Goal: Task Accomplishment & Management: Manage account settings

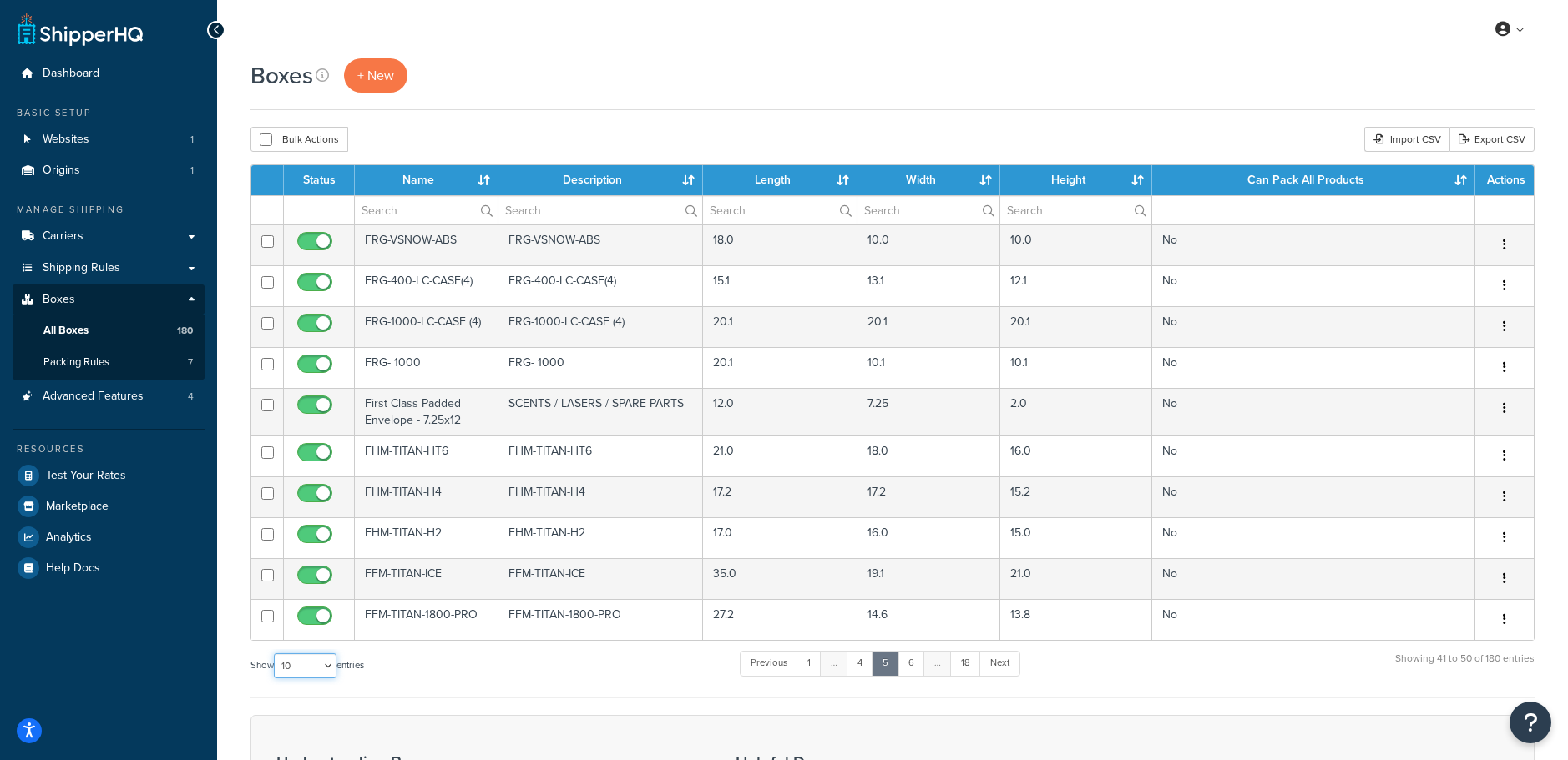
click at [301, 674] on select "10 15 25 50 100 1000" at bounding box center [305, 666] width 62 height 25
select select "1000"
click at [275, 655] on select "10 15 25 50 100 1000" at bounding box center [305, 666] width 62 height 25
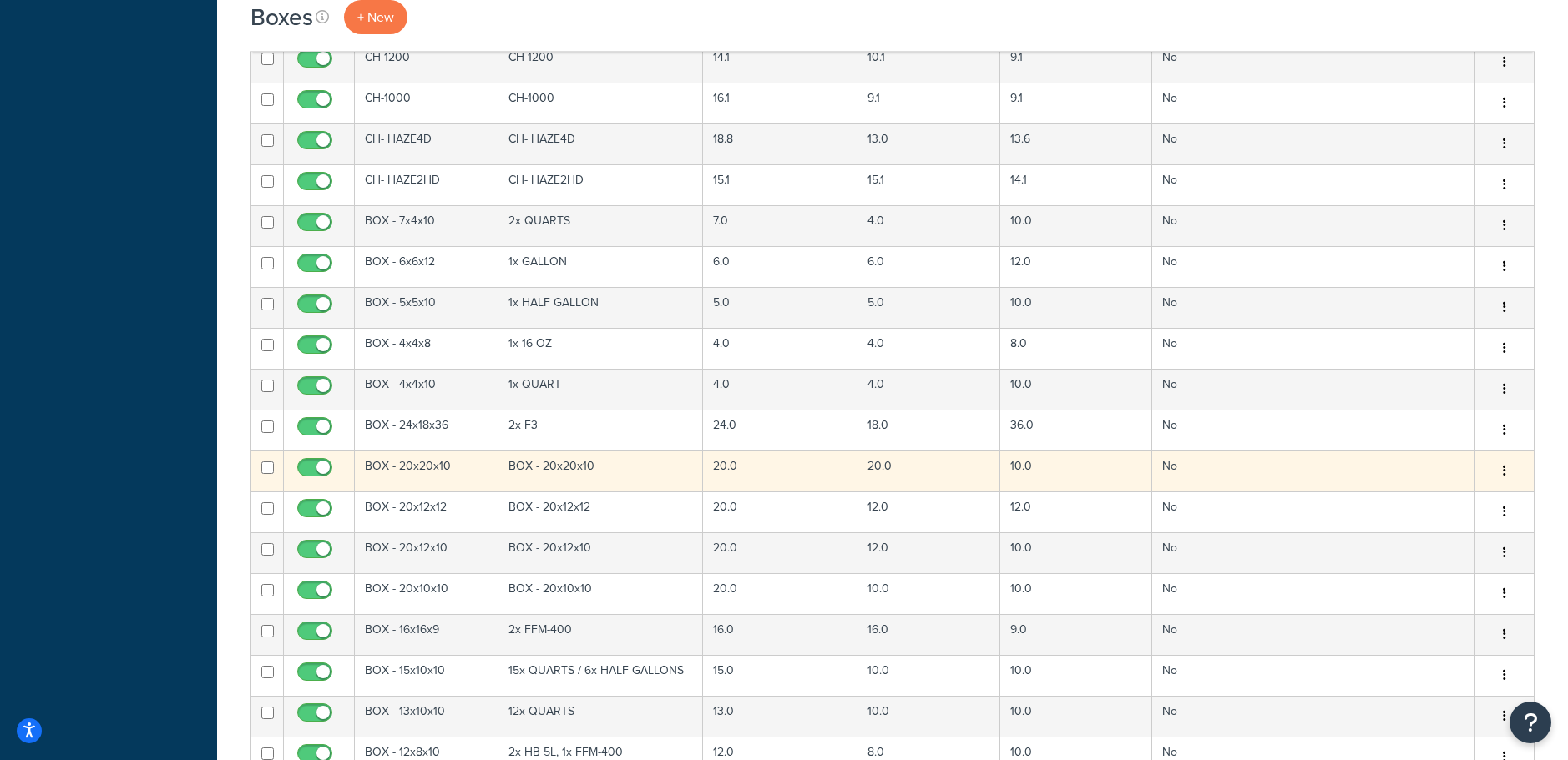
scroll to position [3504, 0]
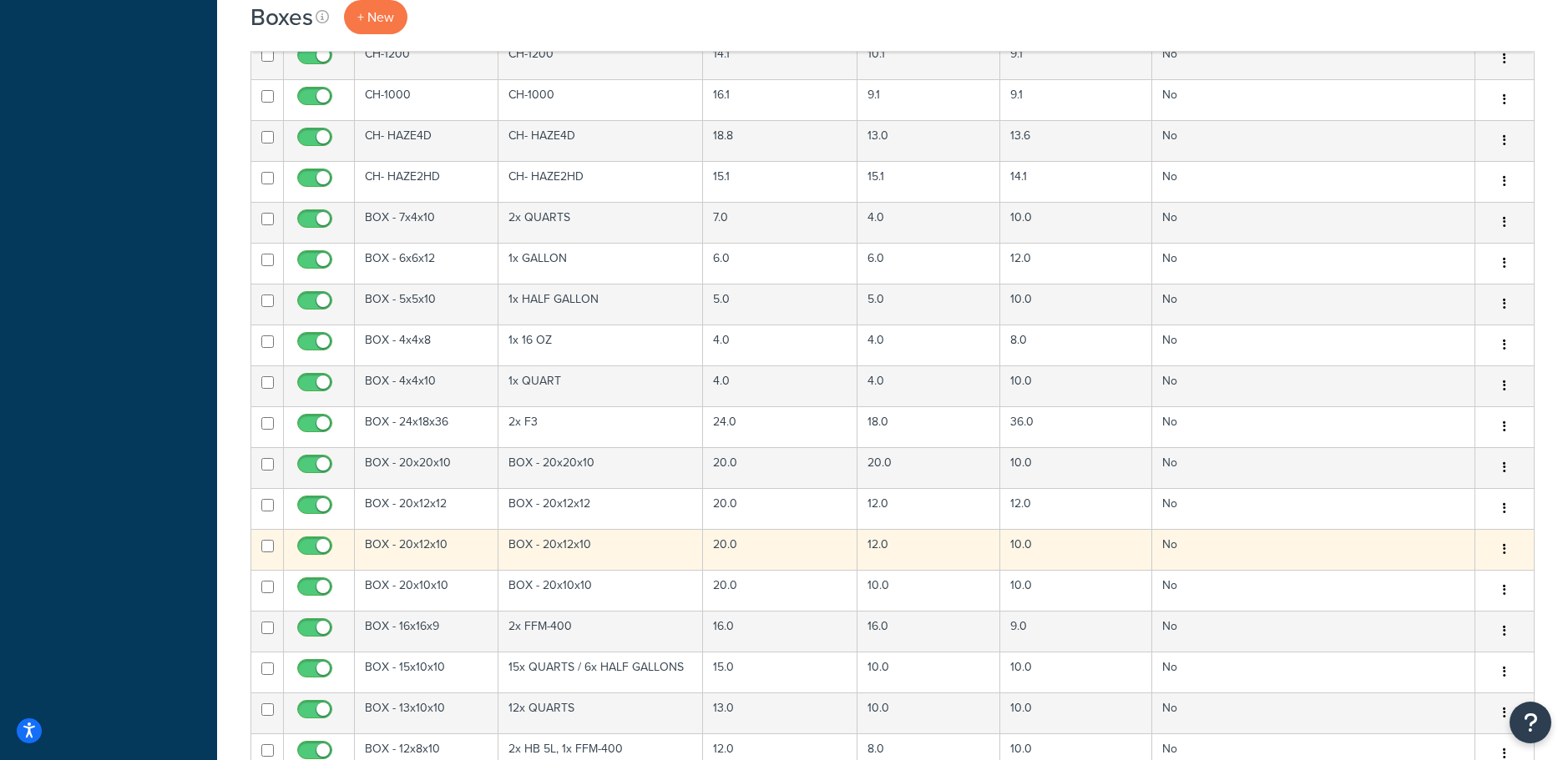
click at [1506, 551] on button "button" at bounding box center [1504, 550] width 24 height 26
click at [1419, 616] on link "Duplicate" at bounding box center [1449, 615] width 132 height 34
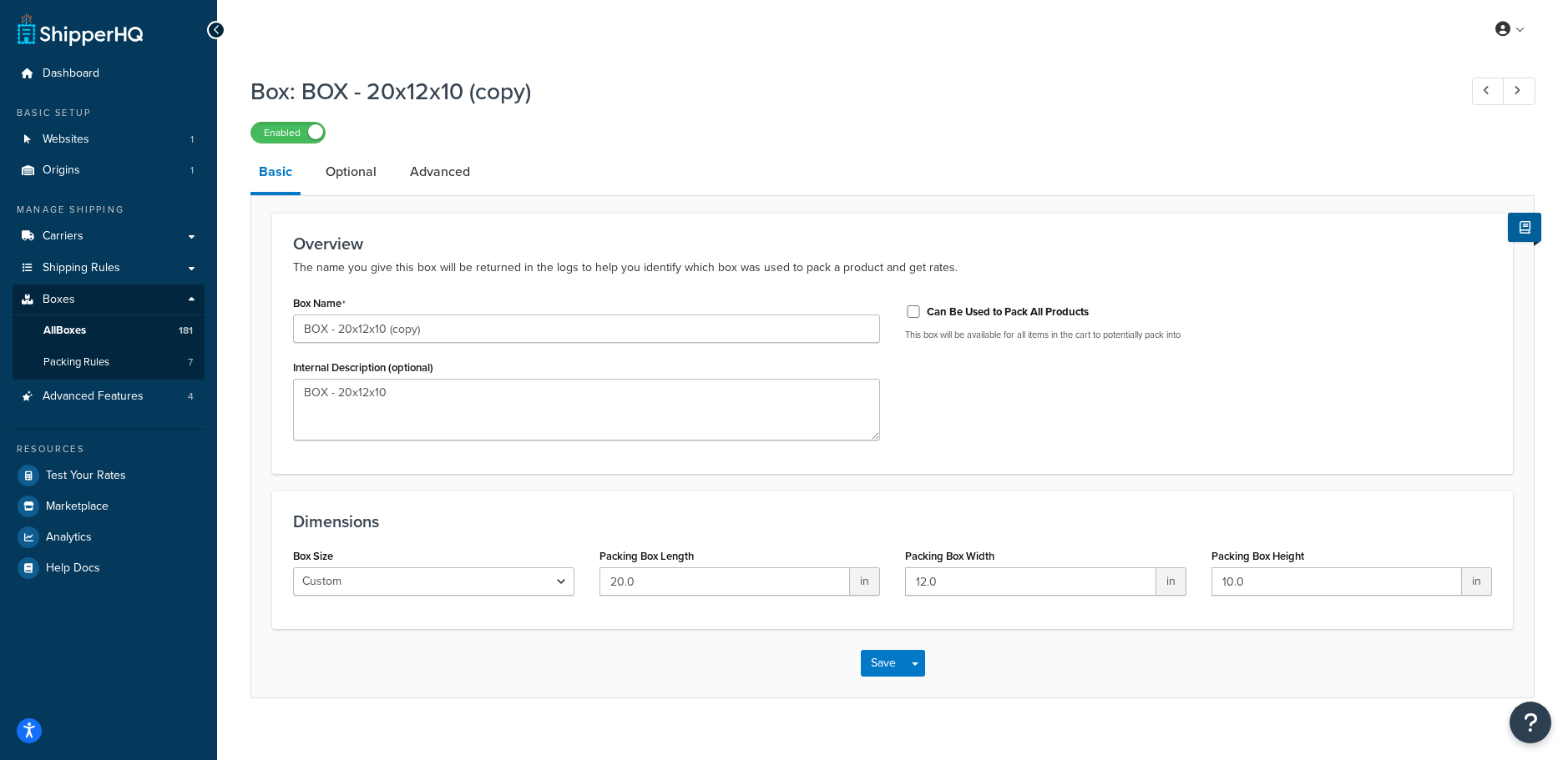
click at [450, 329] on input "BOX - 20x12x10 (copy)" at bounding box center [586, 329] width 587 height 28
drag, startPoint x: 438, startPoint y: 326, endPoint x: 338, endPoint y: 334, distance: 100.3
click at [338, 334] on input "BOX - 20x12x10 (copy)" at bounding box center [586, 329] width 587 height 28
type input "BOX - 13x13x8"
click at [411, 324] on input "BOX - 13x13x8" at bounding box center [586, 329] width 587 height 28
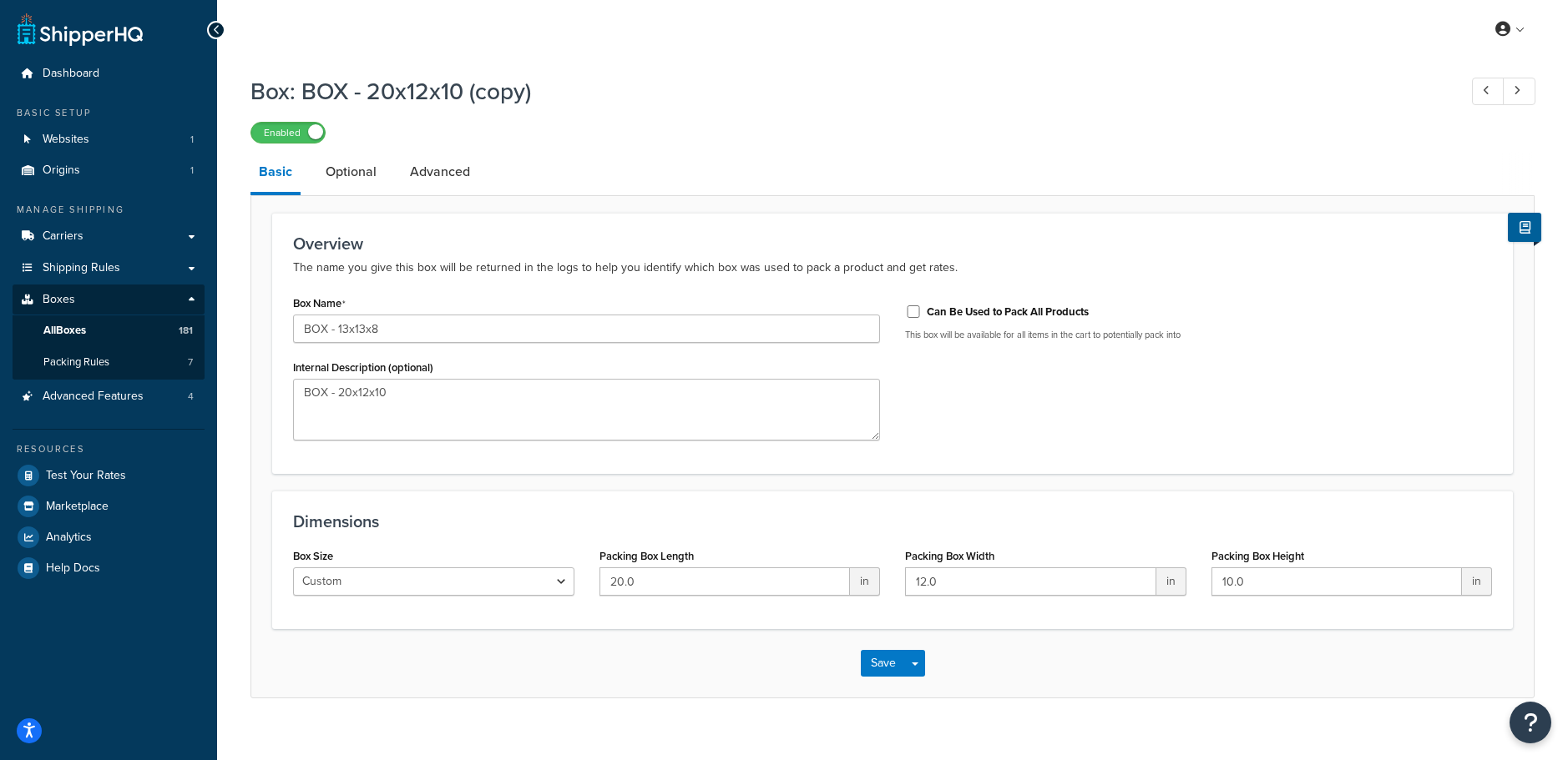
click at [410, 324] on input "BOX - 13x13x8" at bounding box center [586, 329] width 587 height 28
drag, startPoint x: 410, startPoint y: 324, endPoint x: 394, endPoint y: 330, distance: 17.1
click at [394, 330] on input "BOX - 13x13x8" at bounding box center [586, 329] width 587 height 28
click at [519, 409] on textarea "BOX - 20x12x10" at bounding box center [586, 409] width 587 height 62
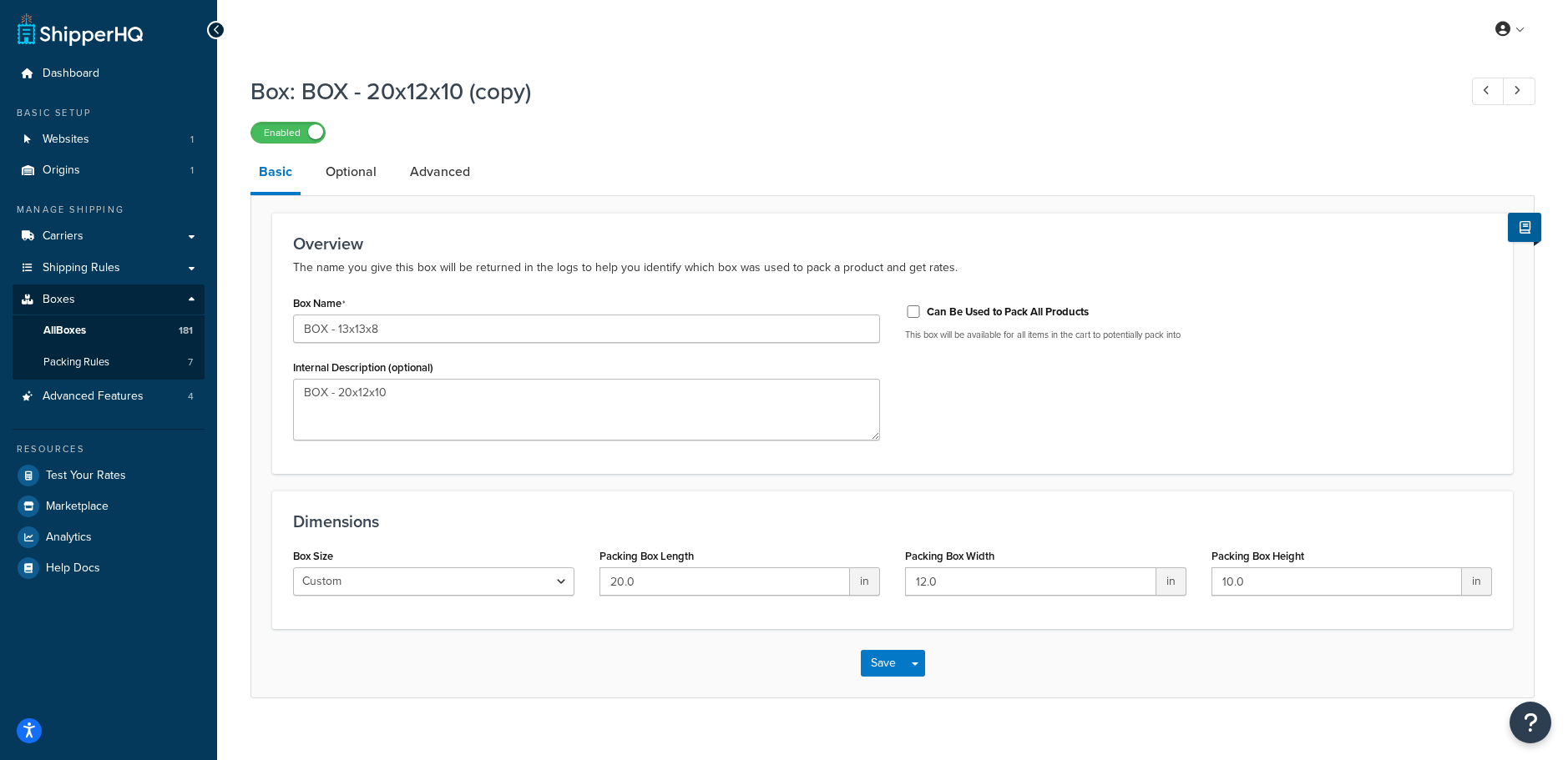
click at [519, 409] on textarea "BOX - 20x12x10" at bounding box center [586, 409] width 587 height 62
click at [519, 409] on textarea "BOX - 20x12x10" at bounding box center [586, 409] width 587 height 62
drag, startPoint x: 422, startPoint y: 326, endPoint x: 258, endPoint y: 332, distance: 164.1
click at [258, 332] on form "Overview The name you give this box will be returned in the logs to help you id…" at bounding box center [892, 455] width 1282 height 485
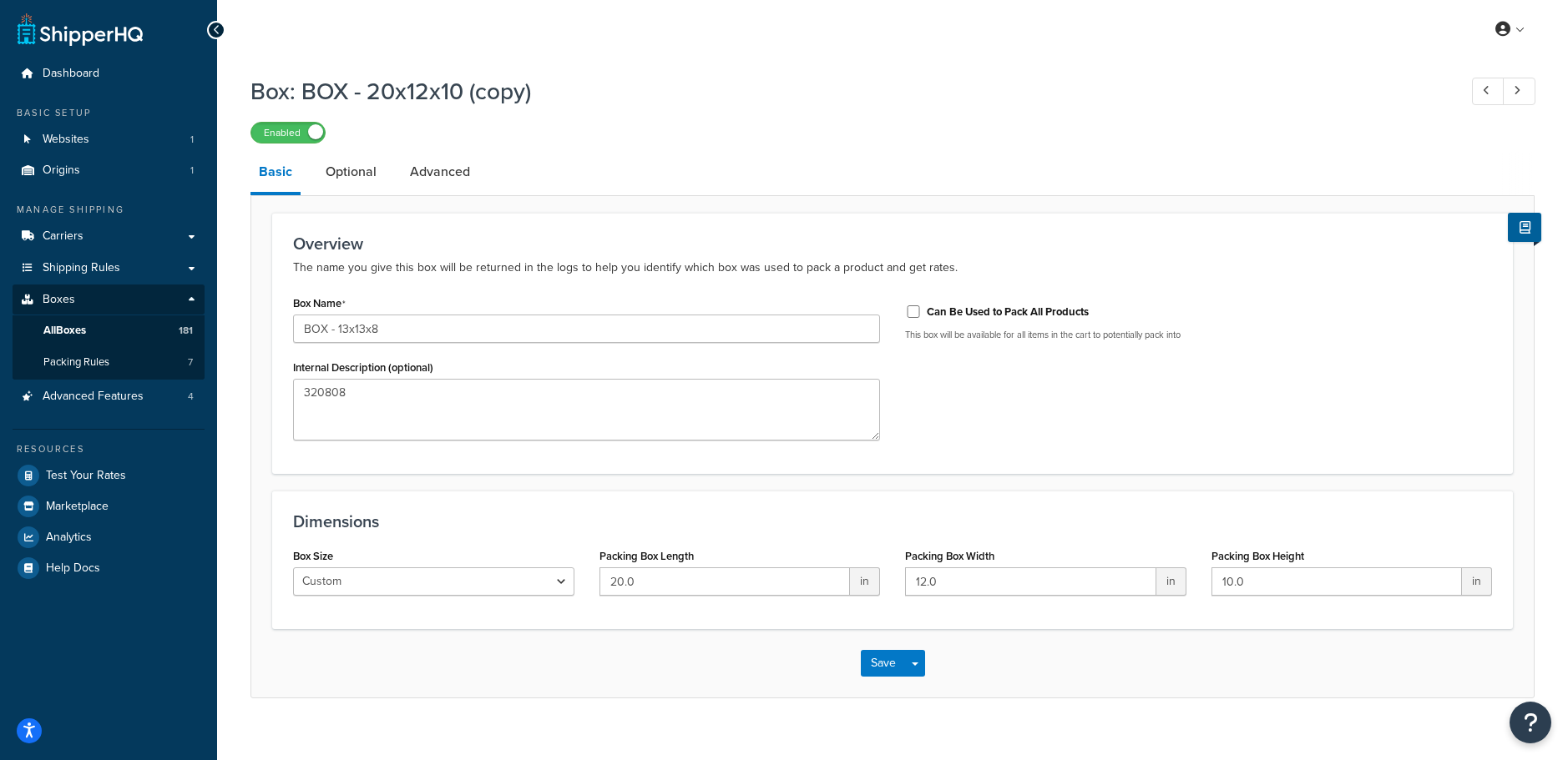
click at [464, 397] on textarea "320808" at bounding box center [586, 409] width 587 height 62
type textarea "BOX - 13x13x8"
click at [763, 586] on input "20.0" at bounding box center [725, 582] width 251 height 28
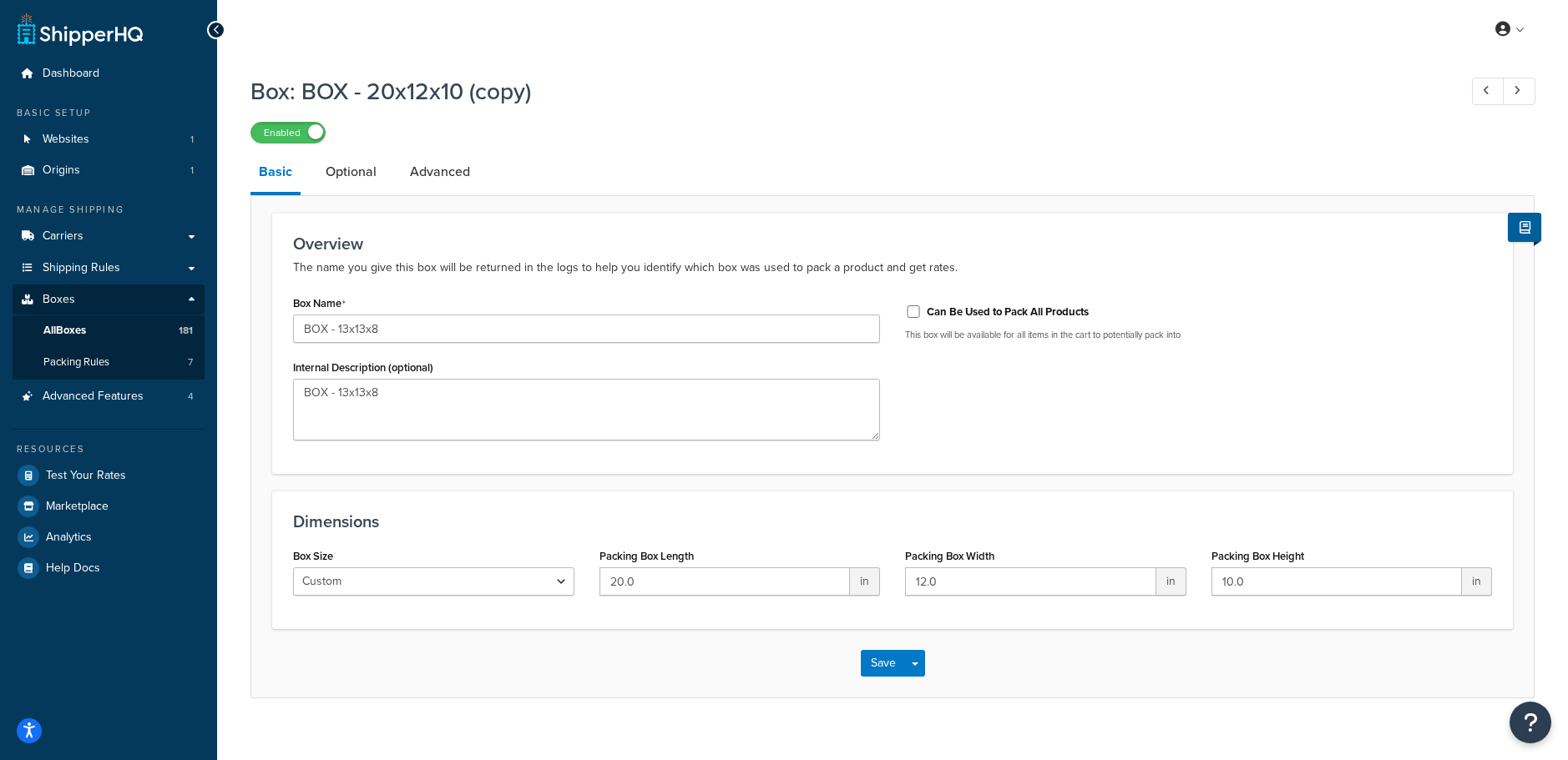
click at [763, 585] on input "20.0" at bounding box center [725, 582] width 251 height 28
type input "13"
click at [1036, 577] on input "12.0" at bounding box center [1031, 582] width 251 height 28
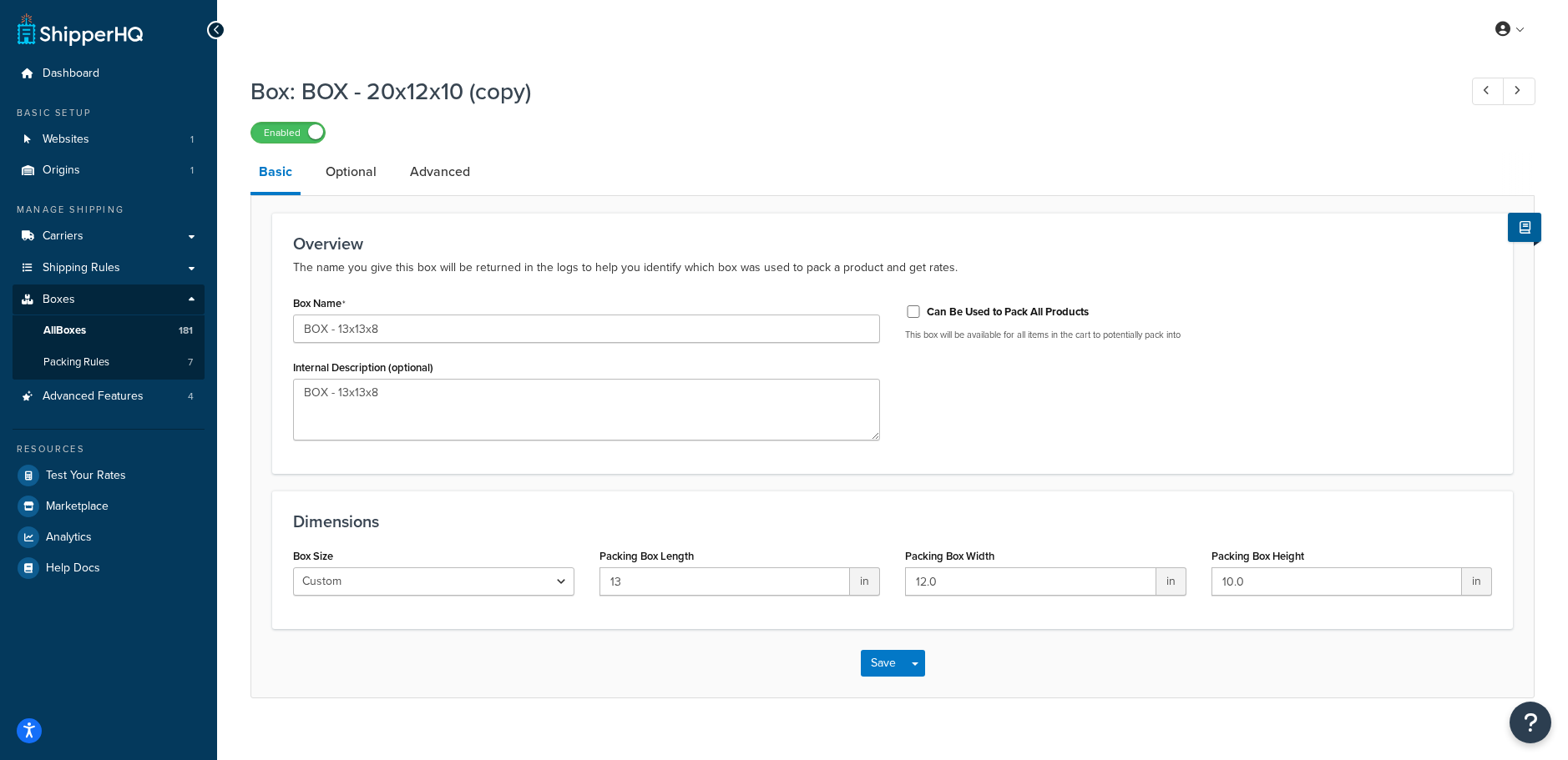
click at [1035, 579] on input "12.0" at bounding box center [1031, 582] width 251 height 28
type input "13"
click at [1311, 590] on input "10.0" at bounding box center [1337, 582] width 251 height 28
click at [1310, 590] on input "10.0" at bounding box center [1337, 582] width 251 height 28
click at [1304, 589] on input "10.0" at bounding box center [1337, 582] width 251 height 28
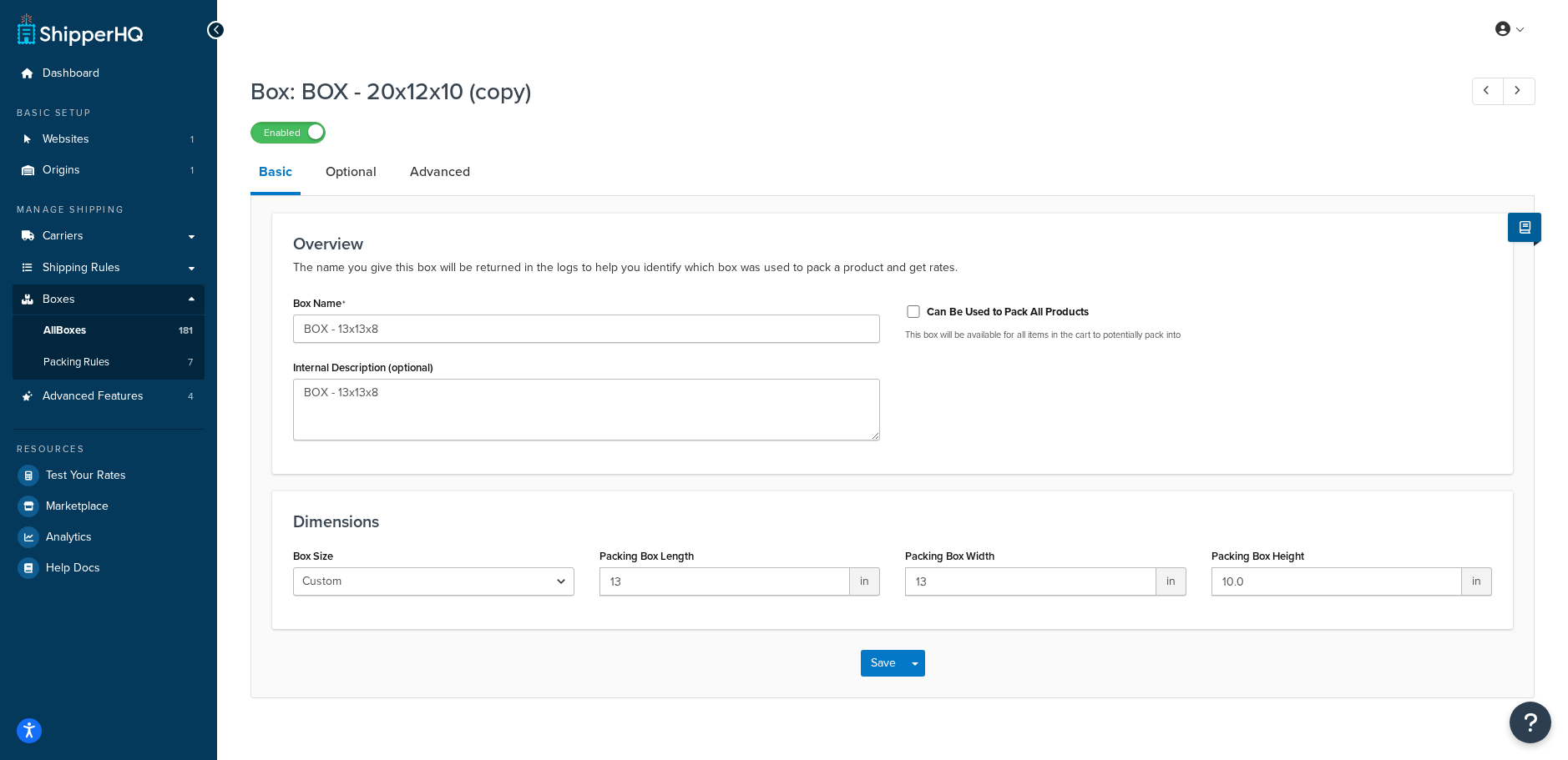
click at [1303, 588] on input "10.0" at bounding box center [1337, 582] width 251 height 28
click at [1303, 589] on input "10.0" at bounding box center [1337, 582] width 251 height 28
click at [1302, 590] on input "10.0" at bounding box center [1337, 582] width 251 height 28
type input "8"
click at [1281, 687] on div "Save Save Dropdown Save and Edit Save and Duplicate Save and Create New" at bounding box center [892, 663] width 1282 height 69
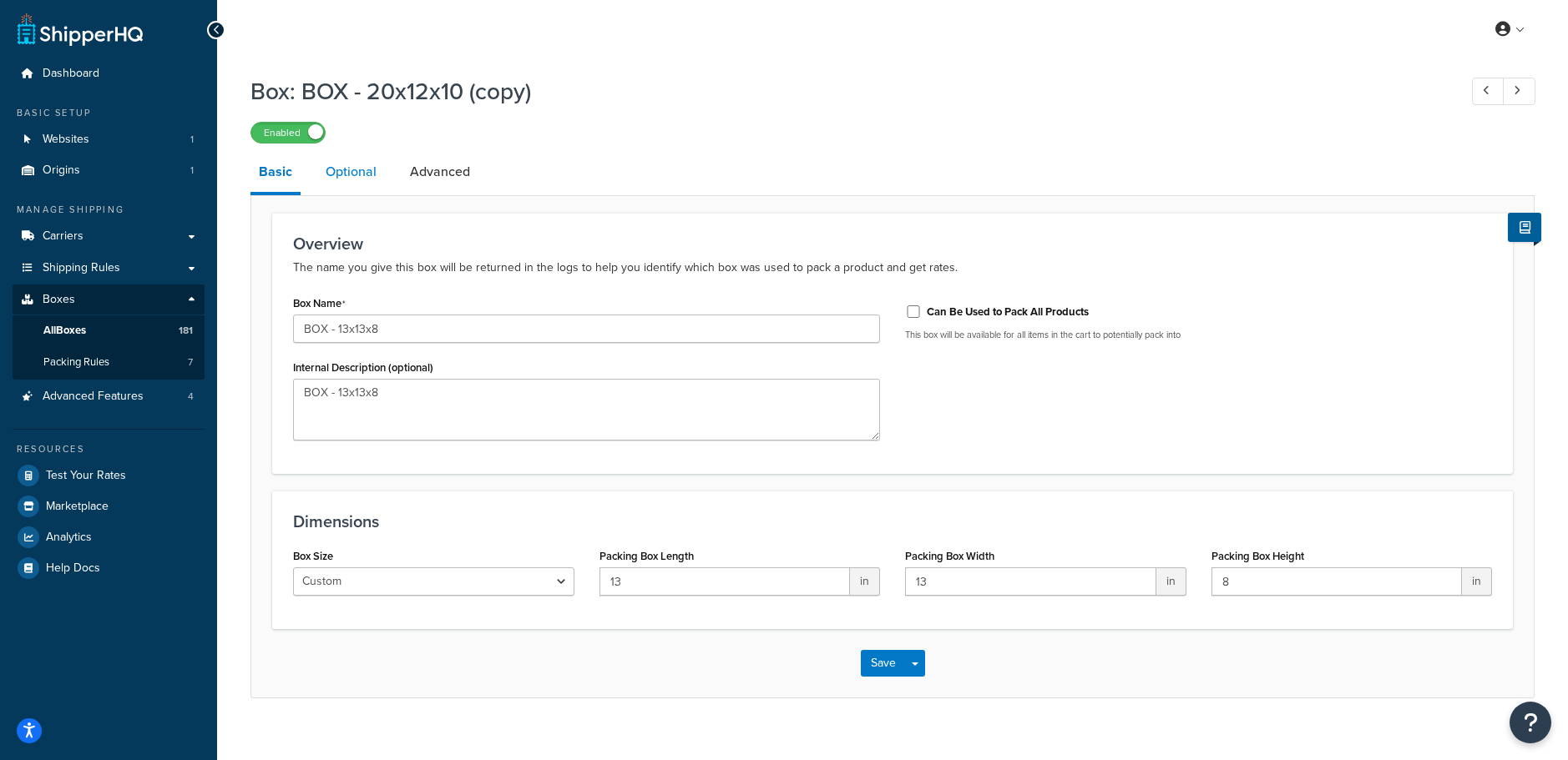
click at [355, 166] on link "Optional" at bounding box center [351, 172] width 68 height 40
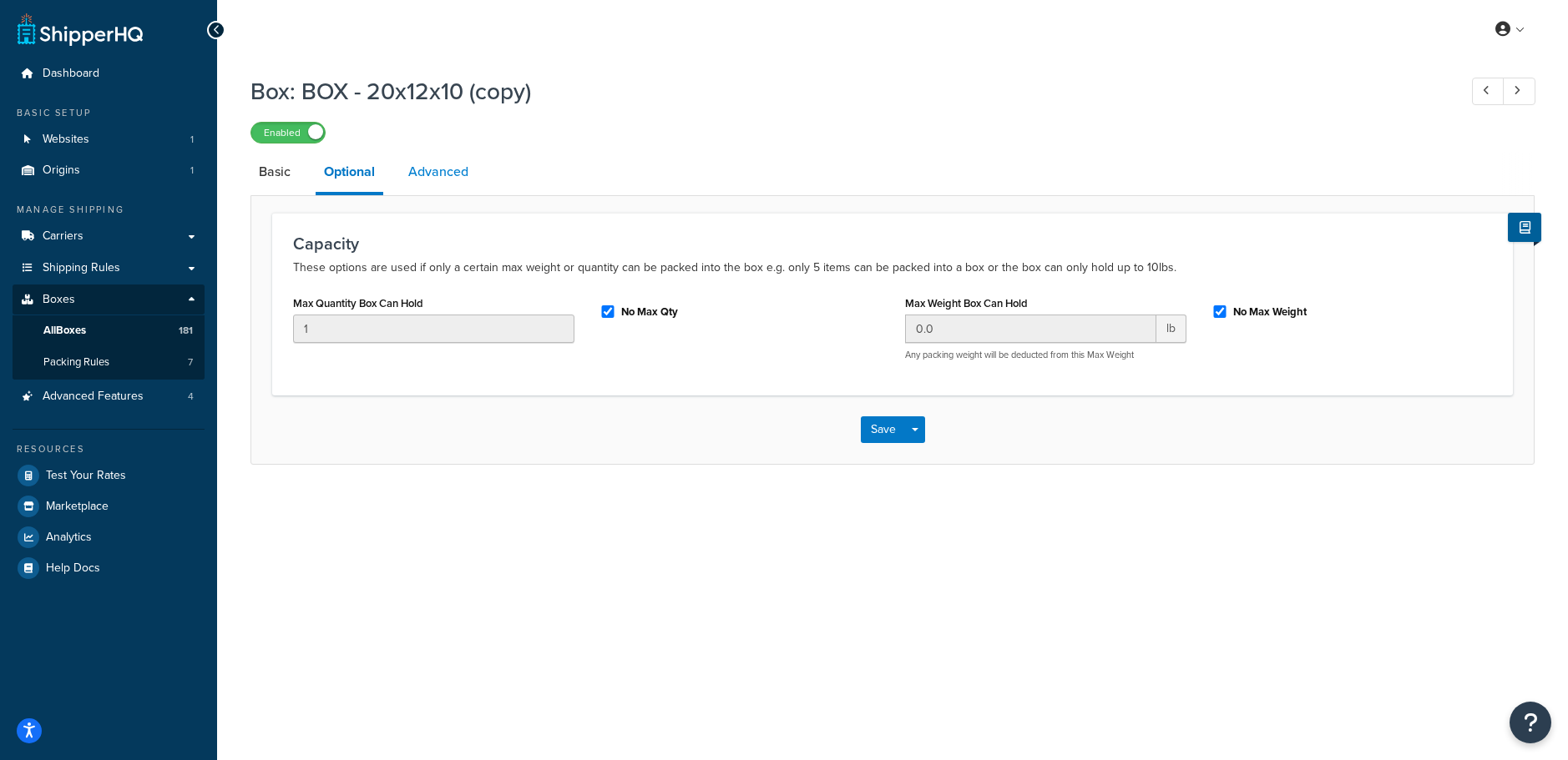
click at [451, 168] on link "Advanced" at bounding box center [438, 172] width 76 height 40
select select "55"
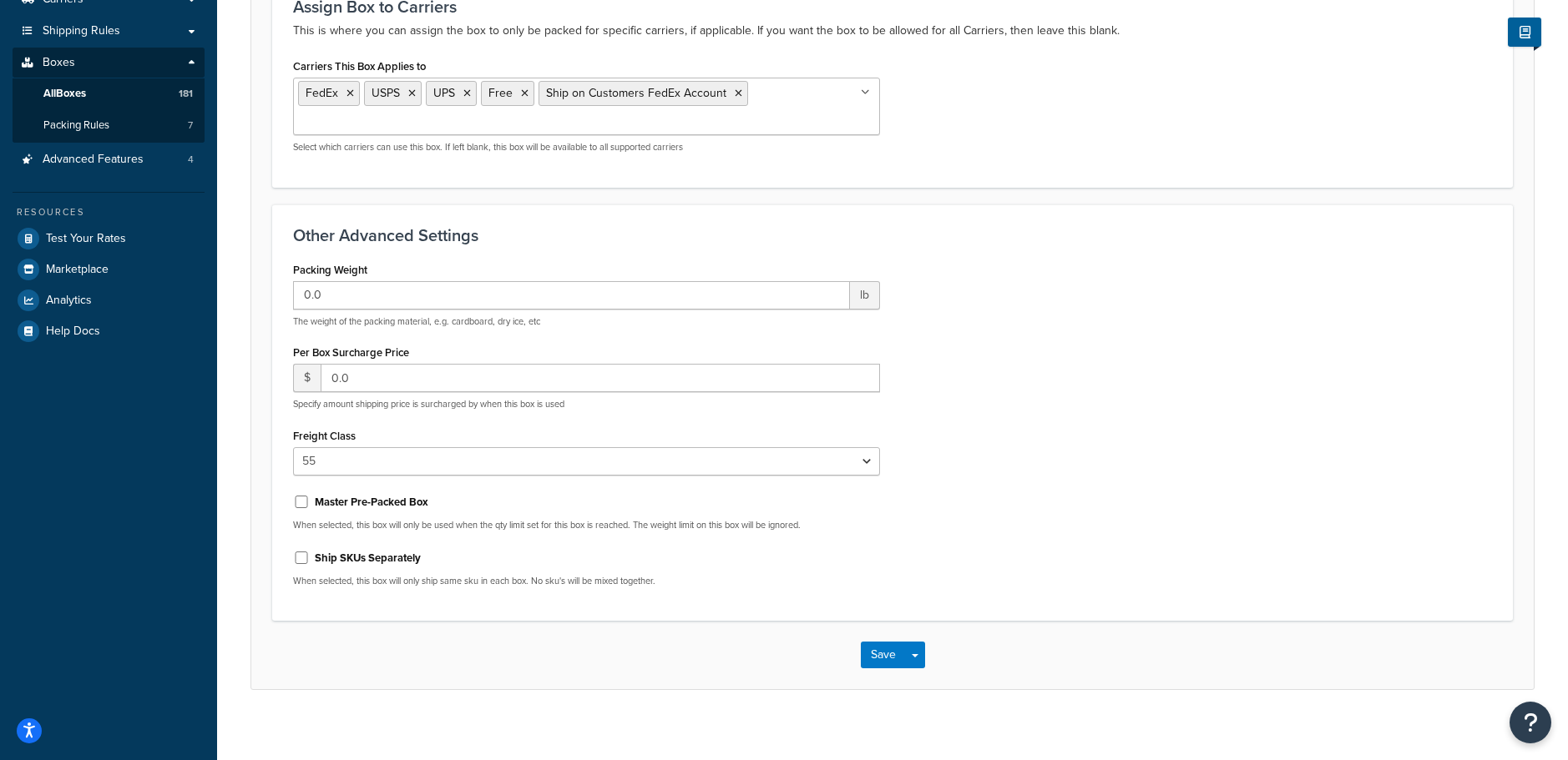
scroll to position [252, 0]
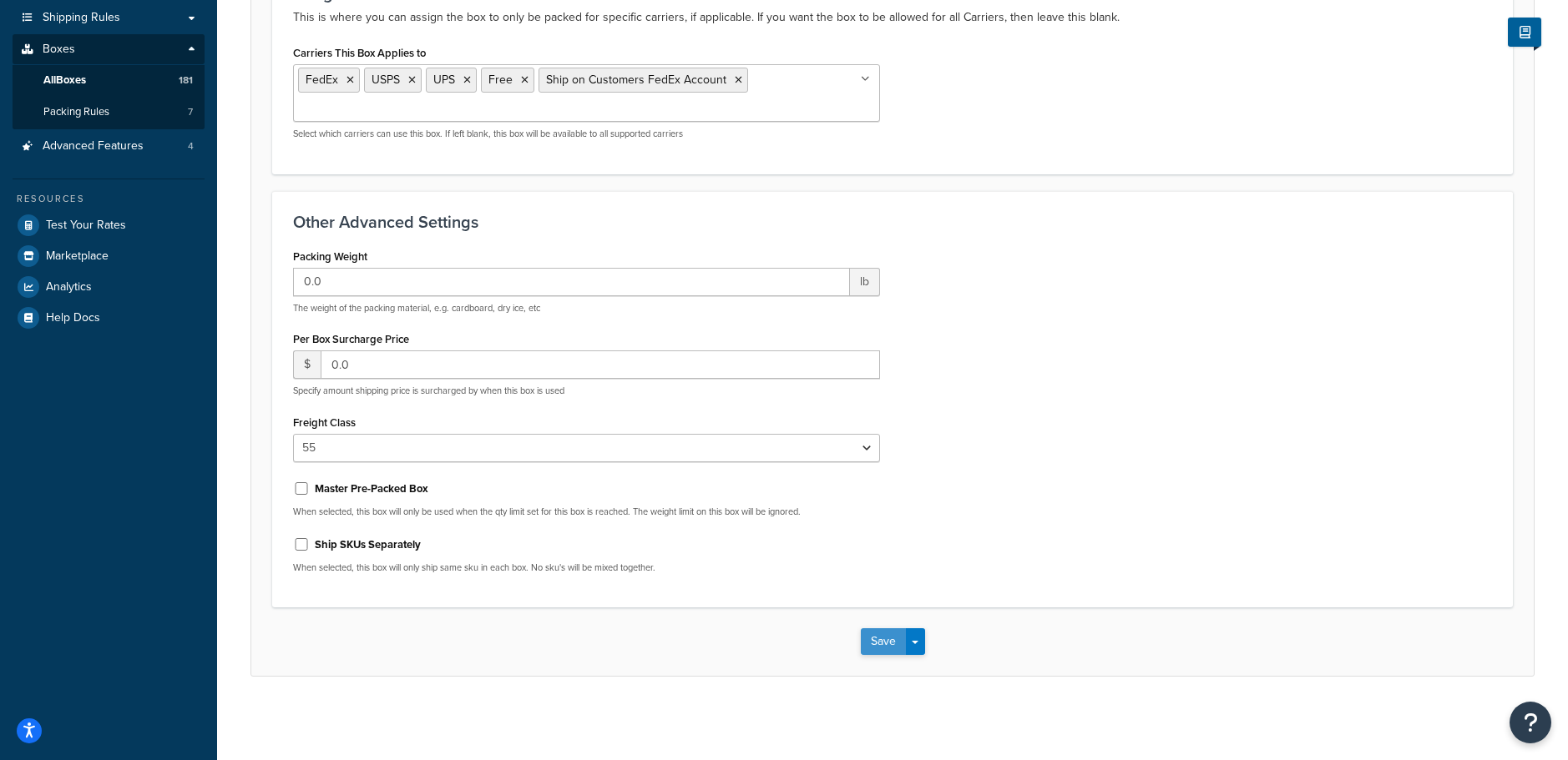
click at [889, 647] on button "Save" at bounding box center [882, 641] width 45 height 26
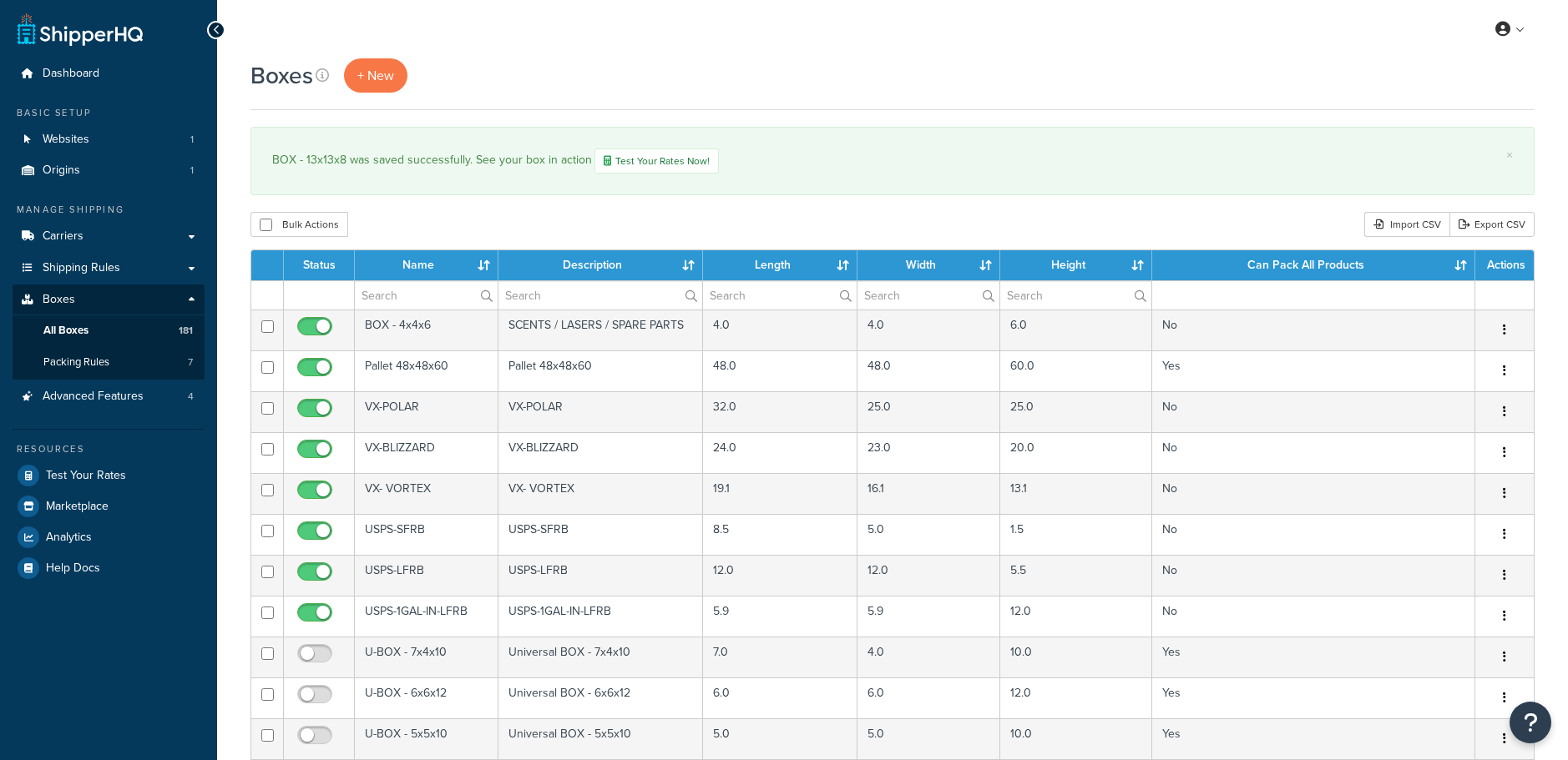
select select "1000"
click at [391, 265] on th "Name" at bounding box center [426, 265] width 143 height 30
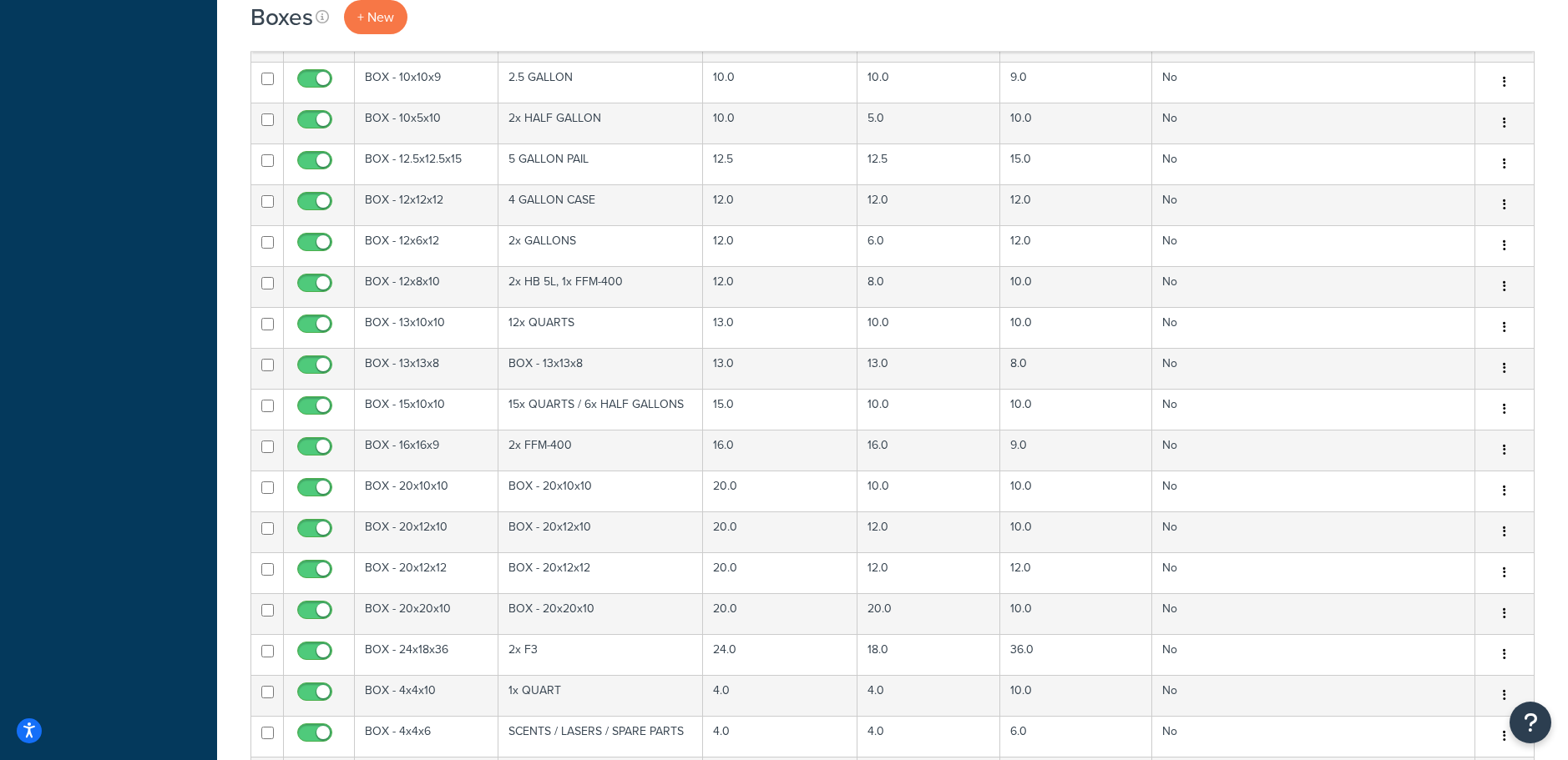
scroll to position [2472, 0]
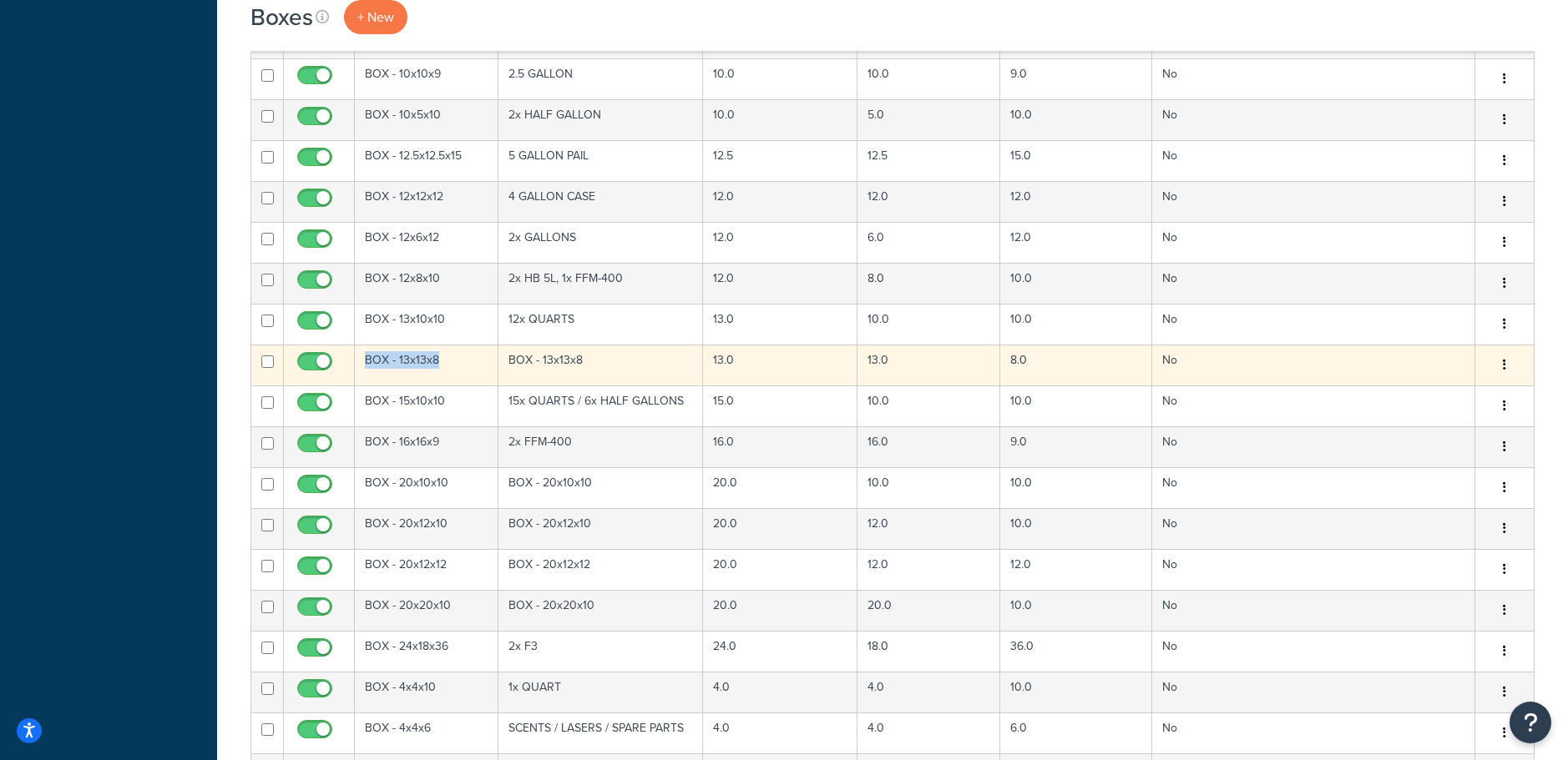
drag, startPoint x: 449, startPoint y: 340, endPoint x: 365, endPoint y: 344, distance: 84.1
click at [365, 344] on td "BOX - 13x13x8" at bounding box center [426, 365] width 143 height 41
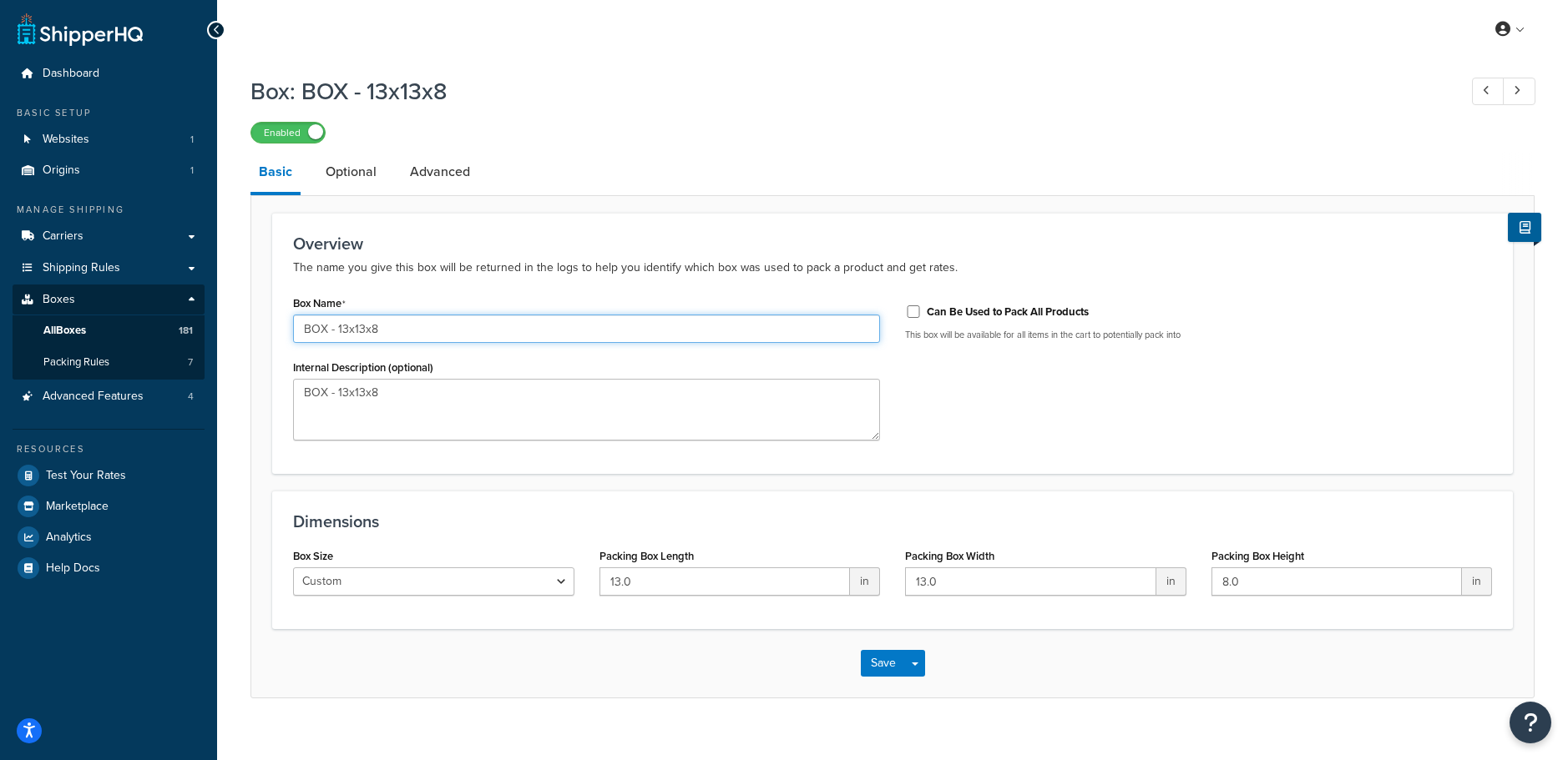
click at [440, 329] on input "BOX - 13x13x8" at bounding box center [586, 329] width 587 height 28
drag, startPoint x: 330, startPoint y: 330, endPoint x: 233, endPoint y: 329, distance: 97.0
click at [233, 329] on div "Box: BOX - 13x13x8 Enabled Basic Optional Advanced Overview The name you give t…" at bounding box center [892, 403] width 1351 height 673
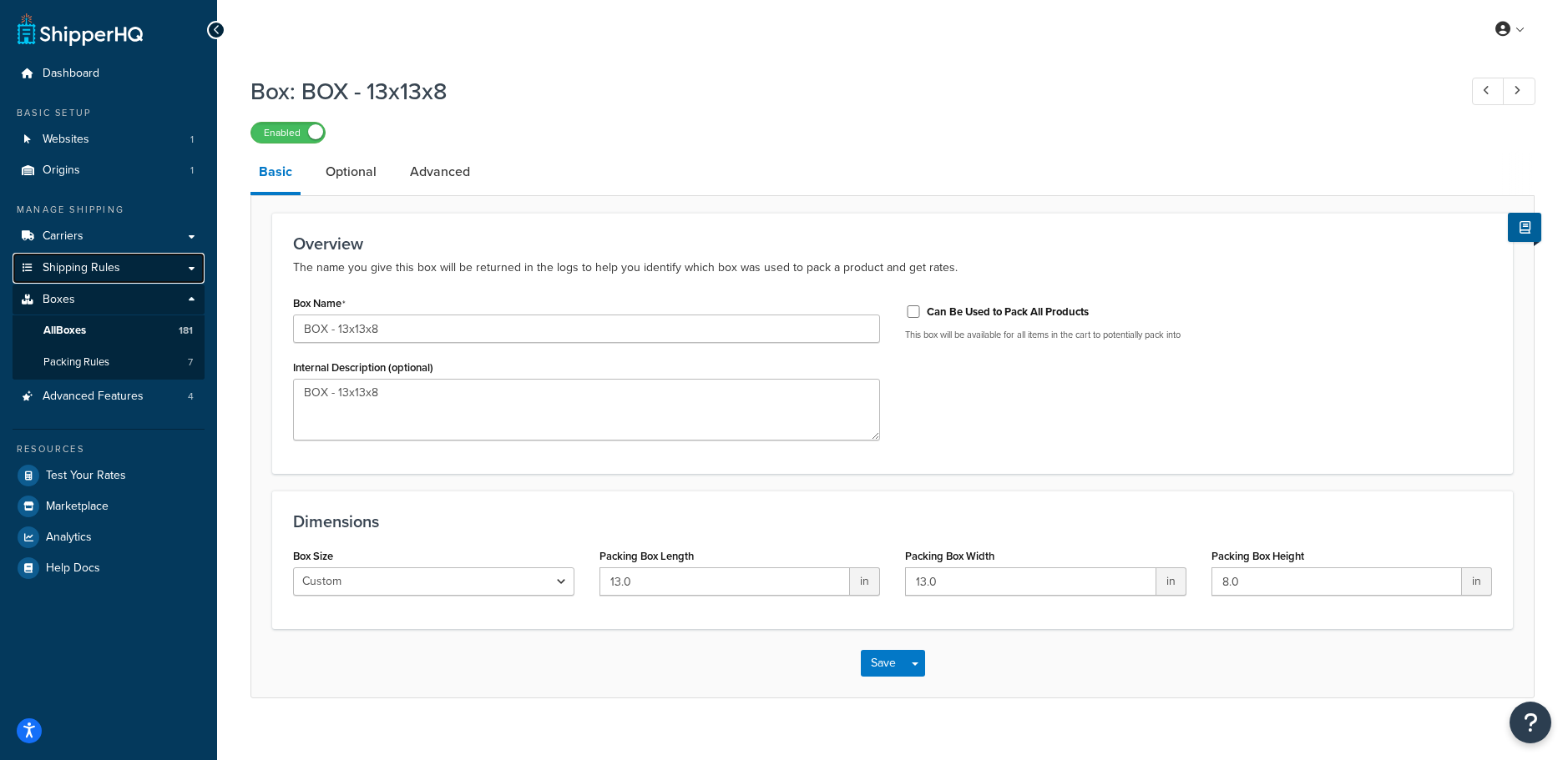
click at [73, 261] on span "Shipping Rules" at bounding box center [81, 268] width 77 height 14
click at [72, 265] on span "Shipping Rules" at bounding box center [81, 268] width 77 height 14
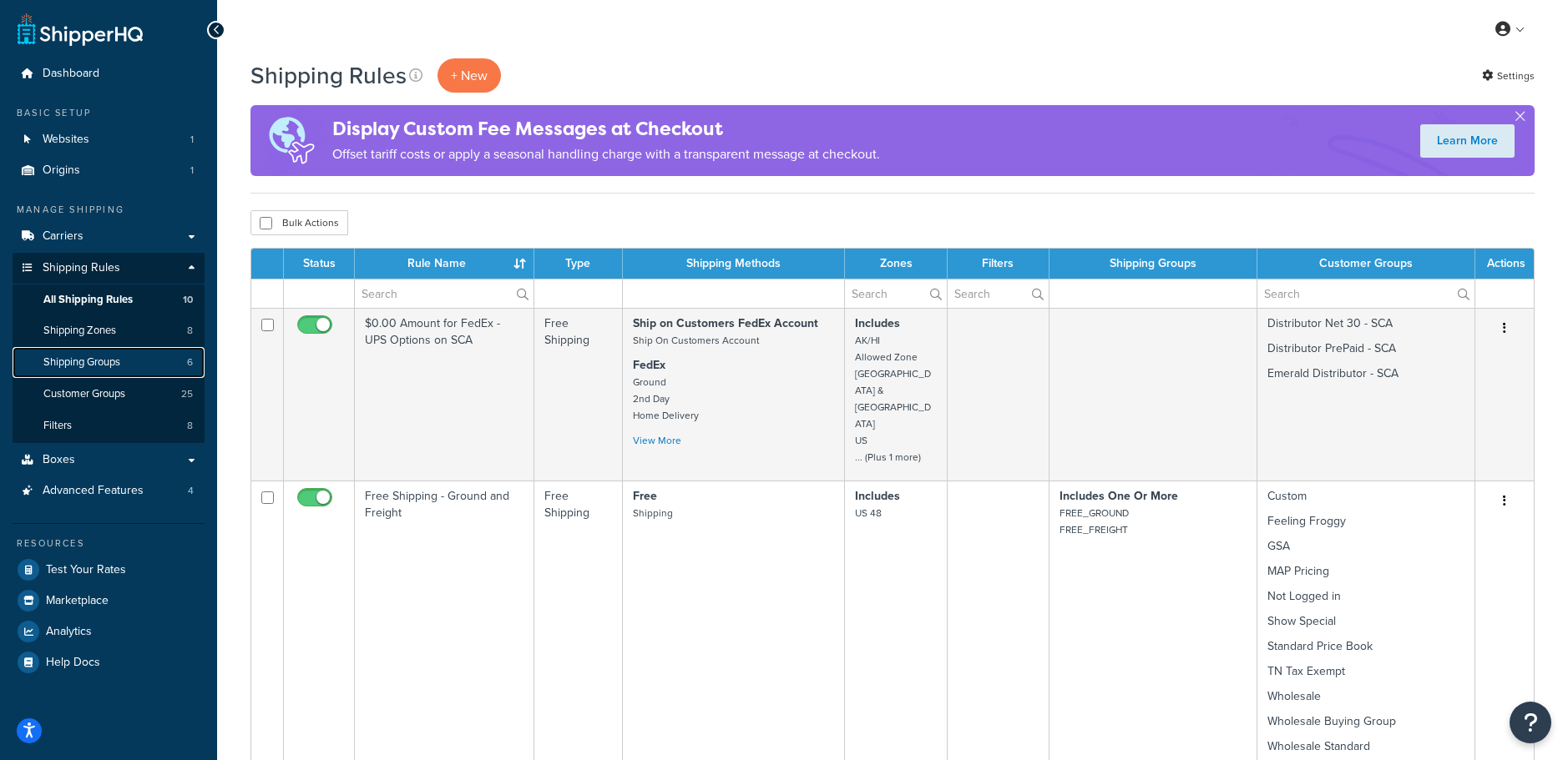
click at [91, 363] on span "Shipping Groups" at bounding box center [81, 363] width 76 height 14
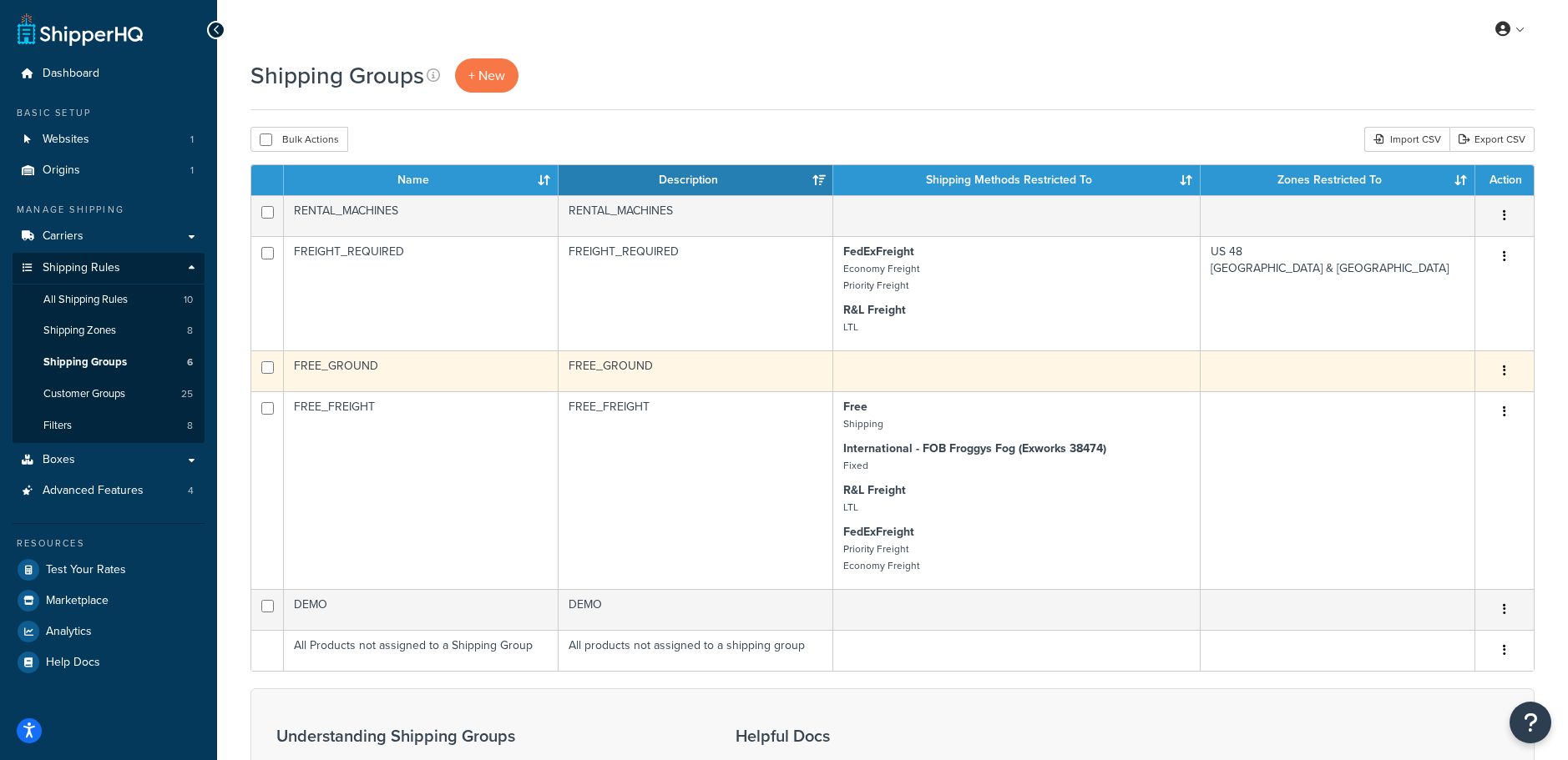
drag, startPoint x: 362, startPoint y: 359, endPoint x: 274, endPoint y: 370, distance: 88.7
click at [274, 370] on tr "FREE_GROUND FREE_GROUND Edit Duplicate [GEOGRAPHIC_DATA]" at bounding box center [892, 371] width 1282 height 41
drag, startPoint x: 410, startPoint y: 369, endPoint x: 280, endPoint y: 363, distance: 130.1
click at [280, 363] on tr "FREE_GROUND FREE_GROUND Edit Duplicate [GEOGRAPHIC_DATA]" at bounding box center [892, 371] width 1282 height 41
copy tr "FREE_GROUND"
